Goal: Information Seeking & Learning: Learn about a topic

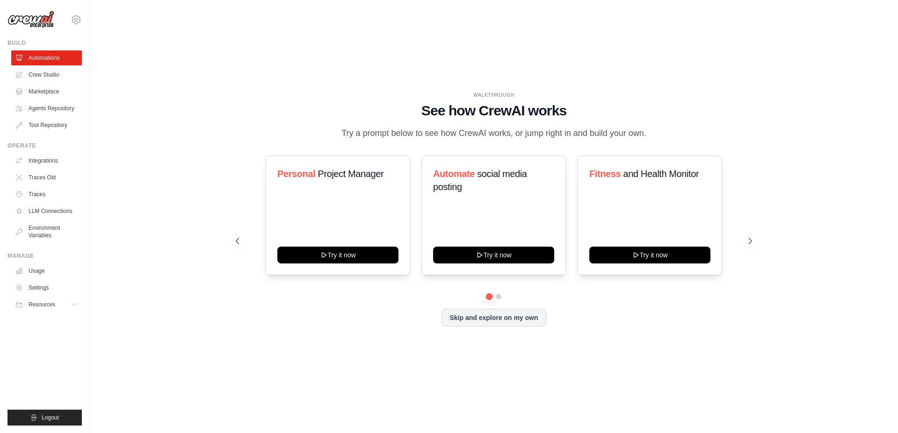
click at [772, 239] on div "WALKTHROUGH See how [PERSON_NAME] works Try a prompt below to see how [PERSON_N…" at bounding box center [494, 216] width 778 height 415
click at [752, 244] on icon at bounding box center [750, 241] width 9 height 9
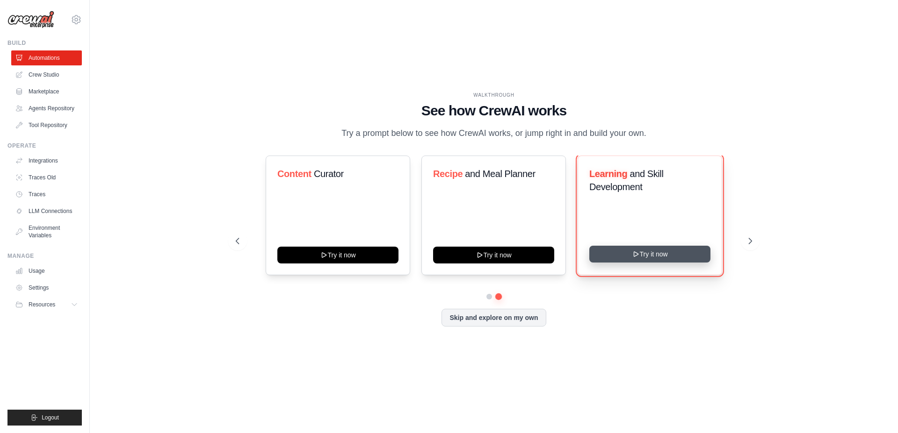
click at [649, 255] on button "Try it now" at bounding box center [649, 254] width 121 height 17
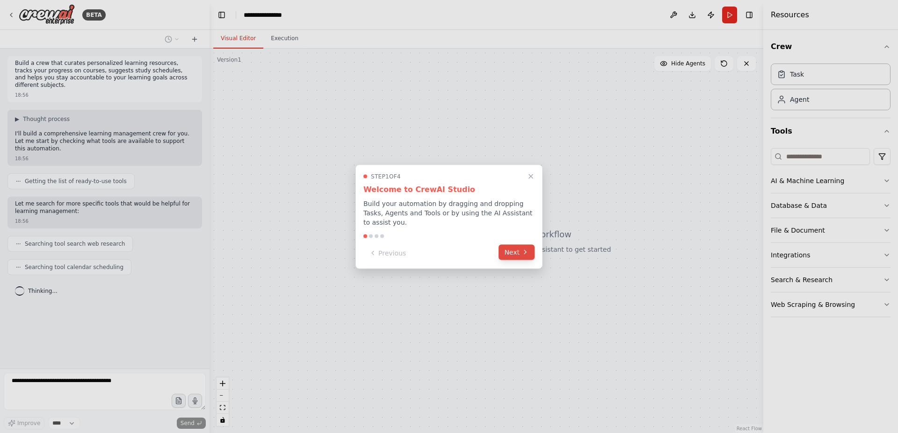
click at [519, 248] on button "Next" at bounding box center [516, 252] width 36 height 15
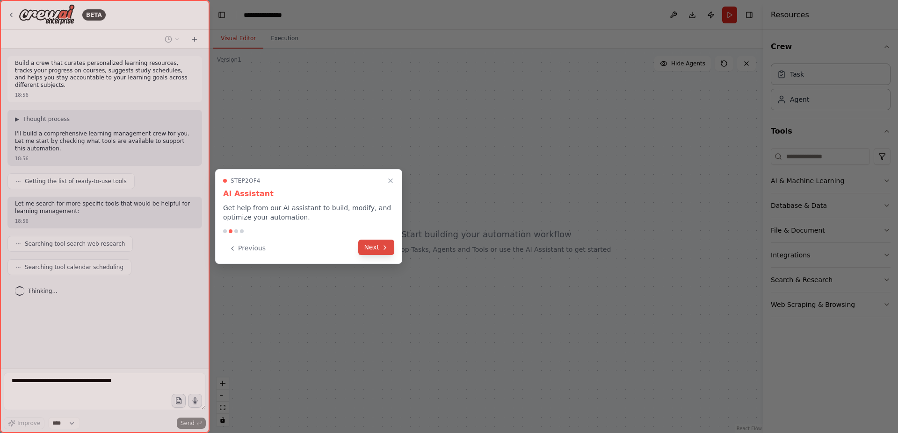
click at [373, 247] on button "Next" at bounding box center [376, 247] width 36 height 15
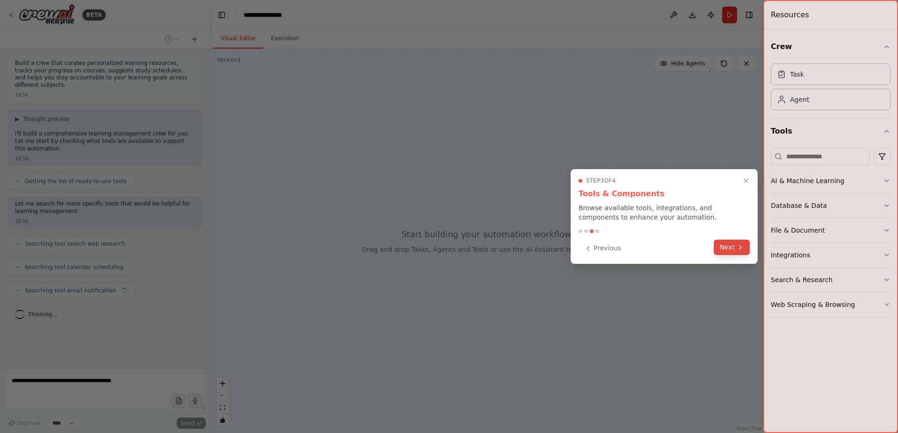
click at [735, 246] on button "Next" at bounding box center [732, 247] width 36 height 15
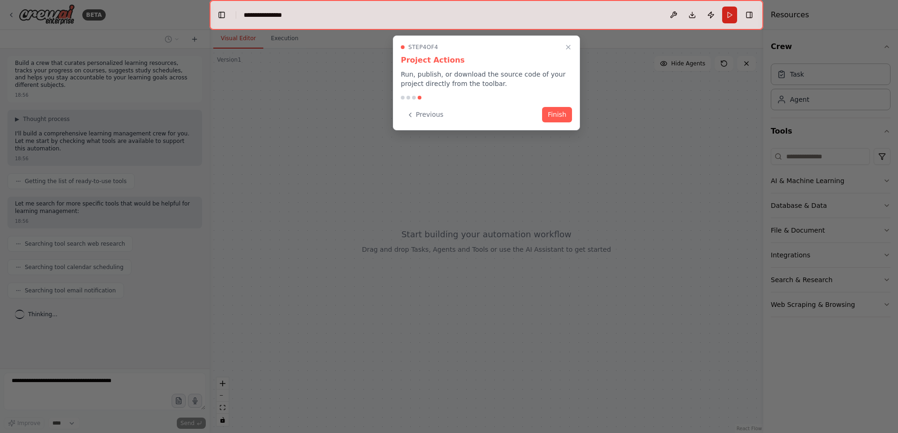
click at [560, 115] on button "Finish" at bounding box center [557, 114] width 30 height 15
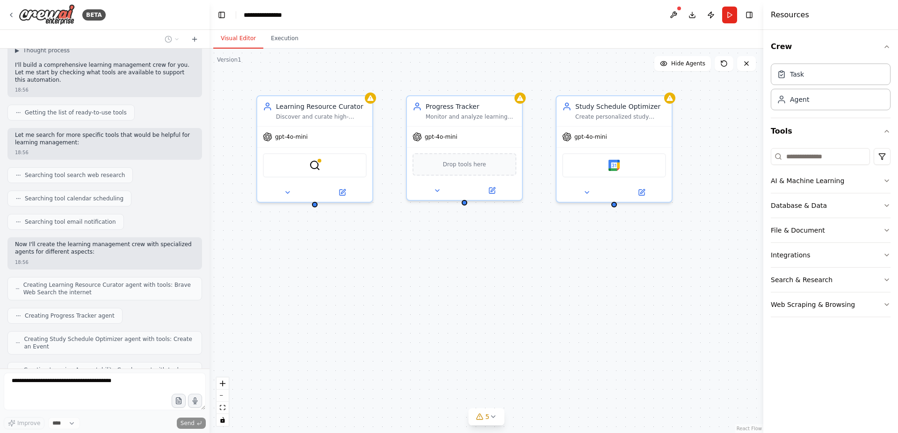
scroll to position [100, 0]
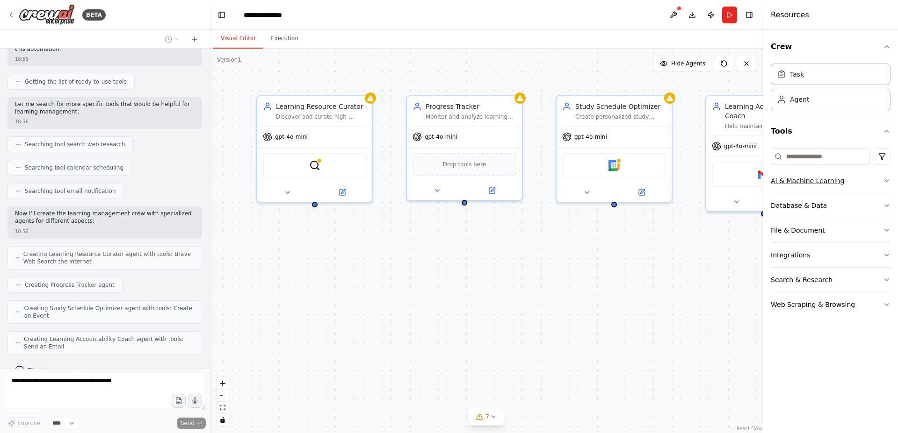
click at [872, 185] on button "AI & Machine Learning" at bounding box center [831, 181] width 120 height 24
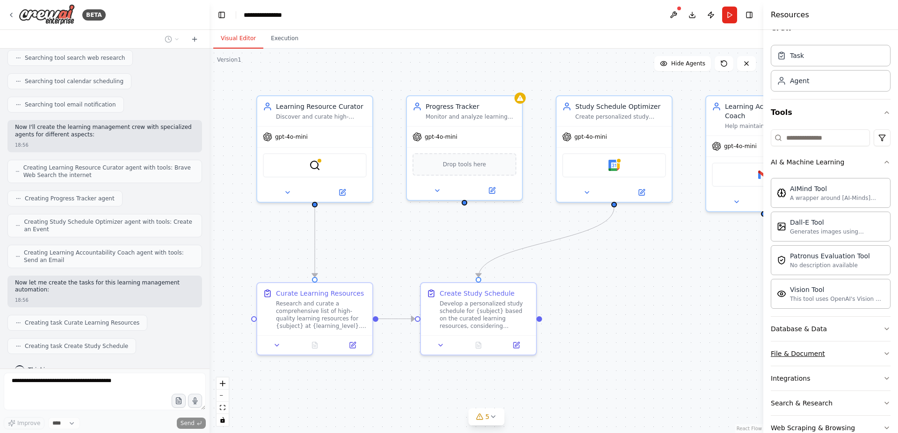
scroll to position [41, 0]
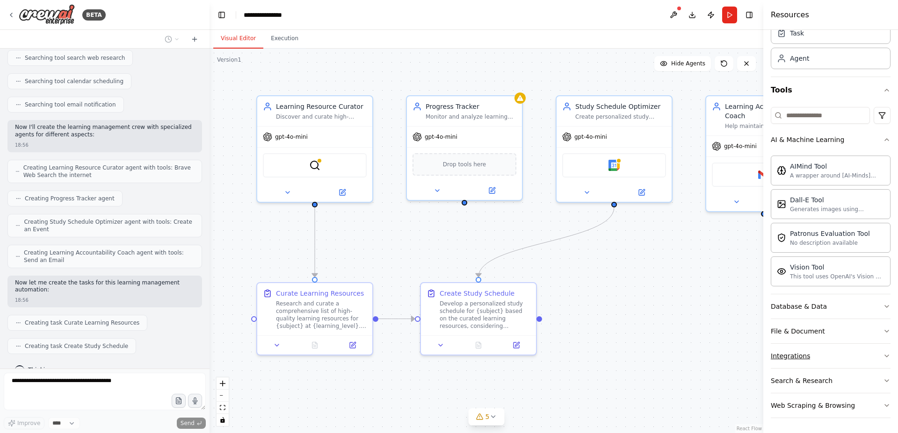
click at [840, 350] on button "Integrations" at bounding box center [831, 356] width 120 height 24
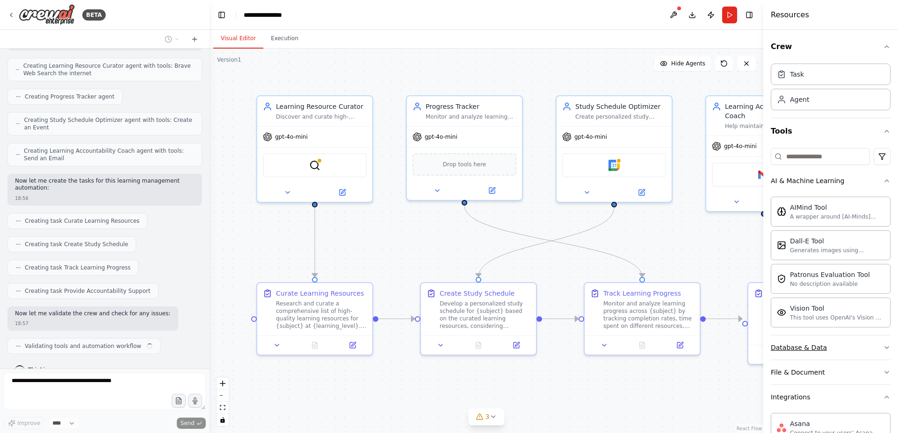
scroll to position [59, 0]
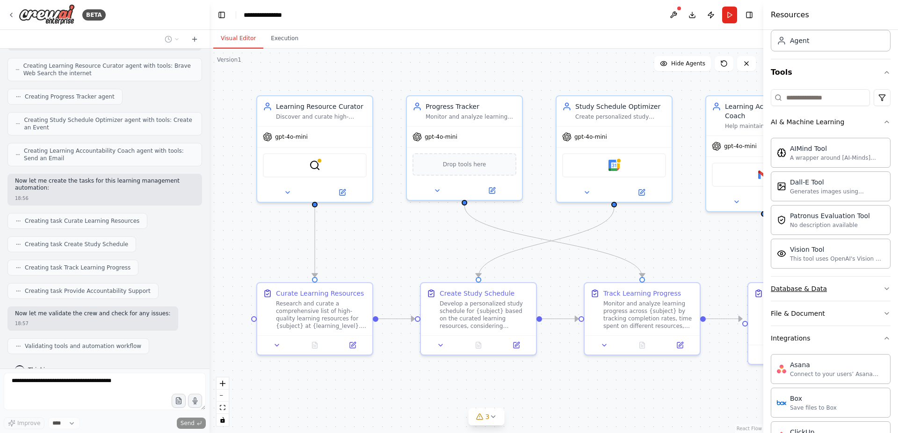
click at [838, 291] on button "Database & Data" at bounding box center [831, 289] width 120 height 24
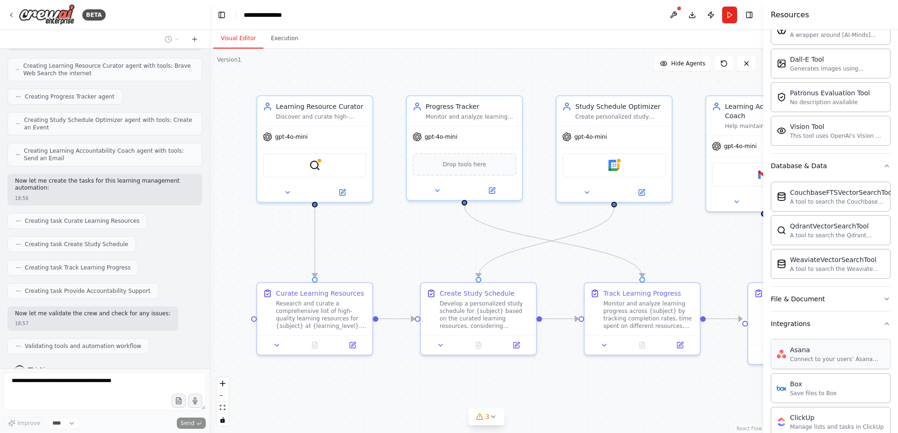
scroll to position [236, 0]
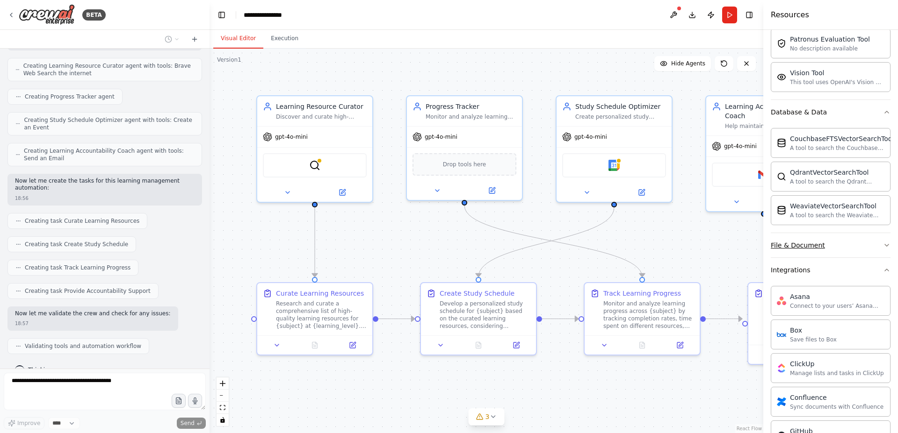
click at [832, 249] on button "File & Document" at bounding box center [831, 245] width 120 height 24
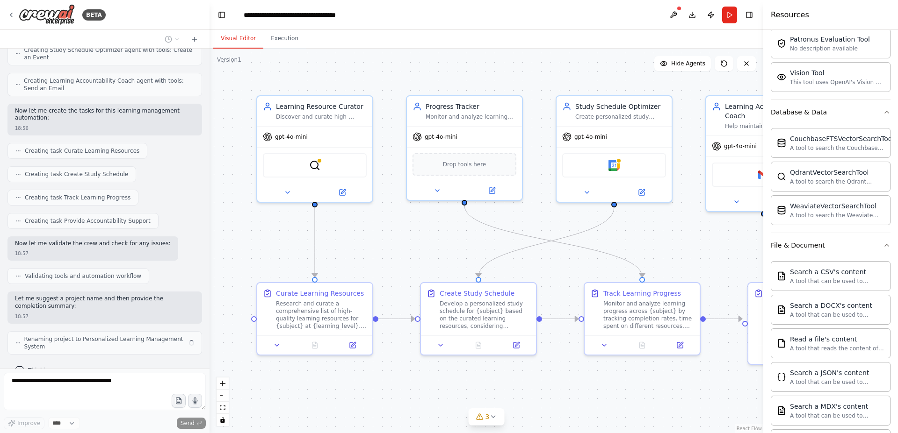
scroll to position [351, 0]
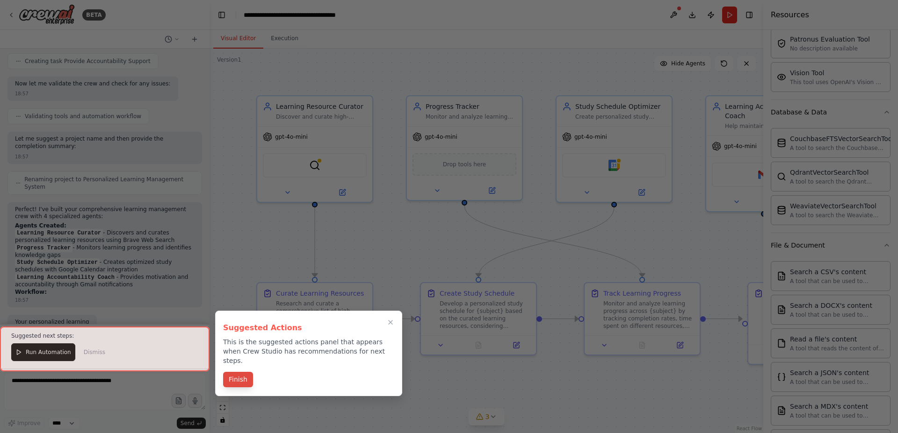
click at [237, 372] on button "Finish" at bounding box center [238, 379] width 30 height 15
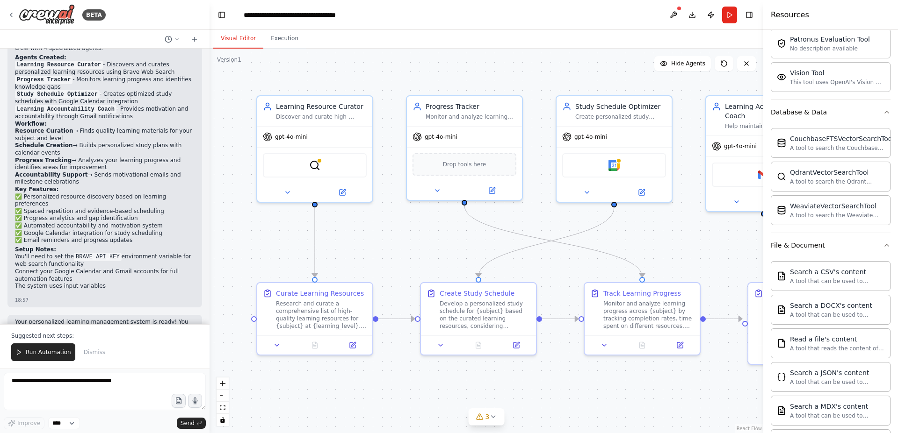
scroll to position [703, 0]
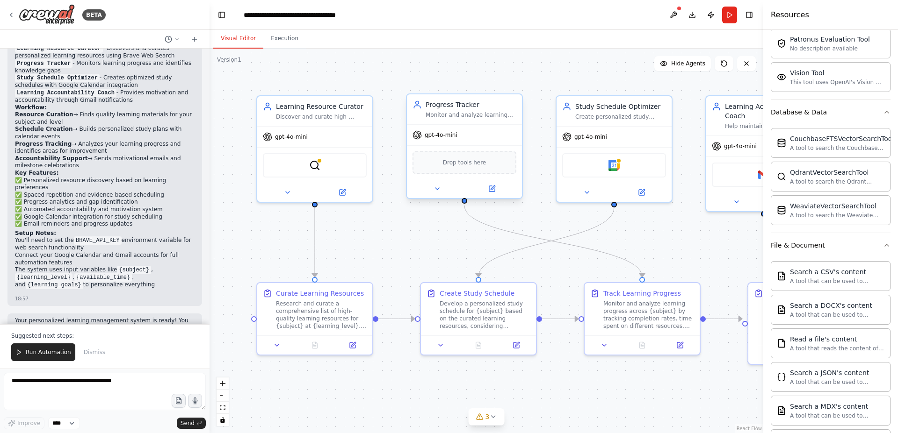
click at [428, 144] on div "gpt-4o-mini" at bounding box center [464, 135] width 115 height 21
click at [428, 143] on div "gpt-4o-mini" at bounding box center [464, 135] width 115 height 21
click at [493, 191] on icon at bounding box center [492, 189] width 6 height 6
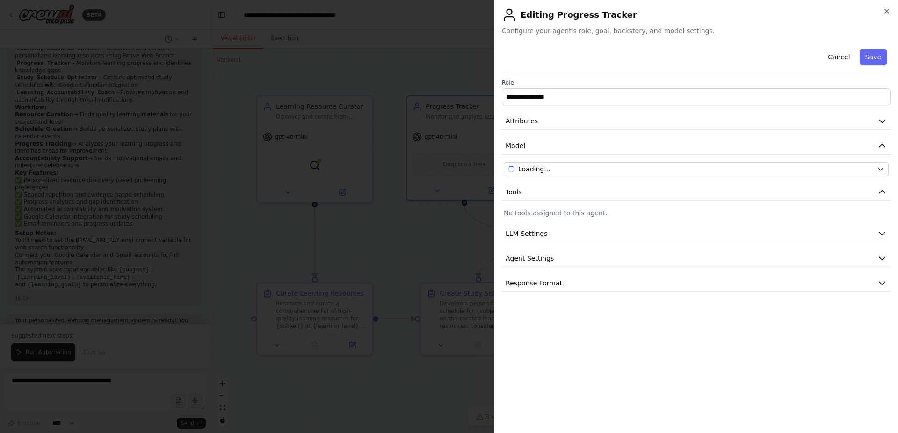
scroll to position [236, 0]
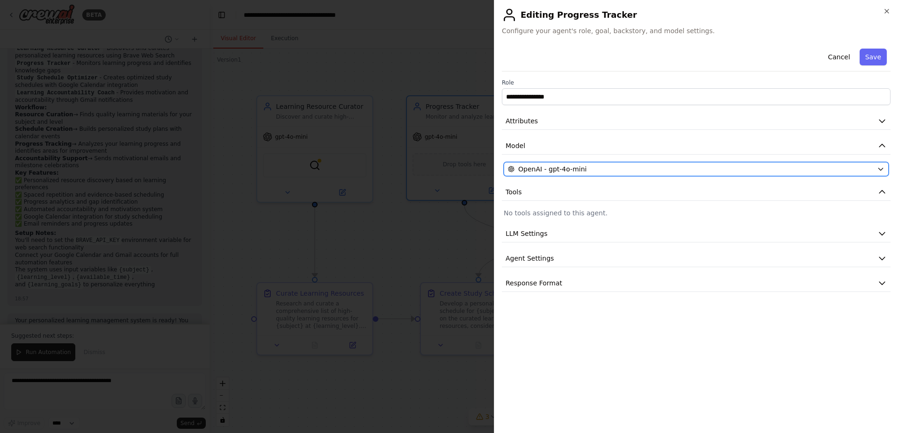
click at [623, 171] on div "OpenAI - gpt-4o-mini" at bounding box center [690, 169] width 365 height 9
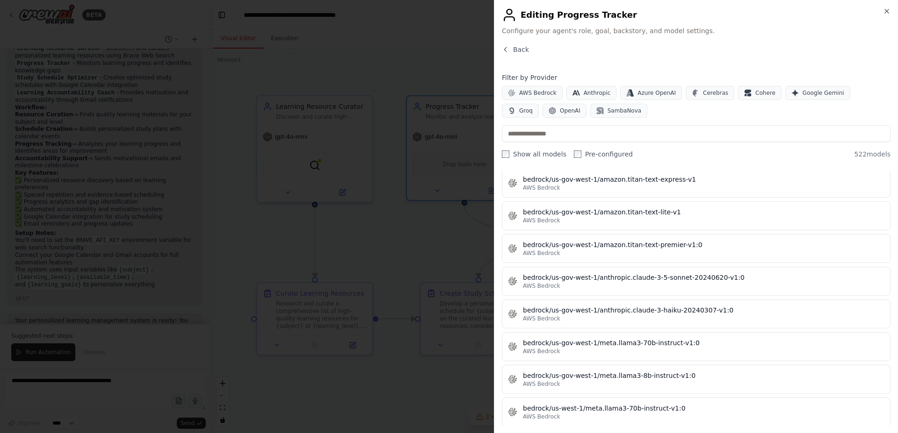
scroll to position [3182, 0]
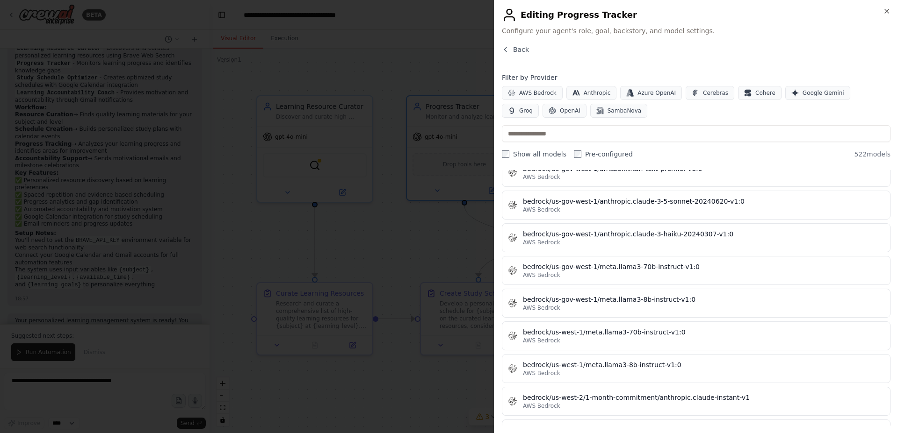
click at [283, 191] on div at bounding box center [449, 216] width 898 height 433
